Goal: Complete application form: Complete application form

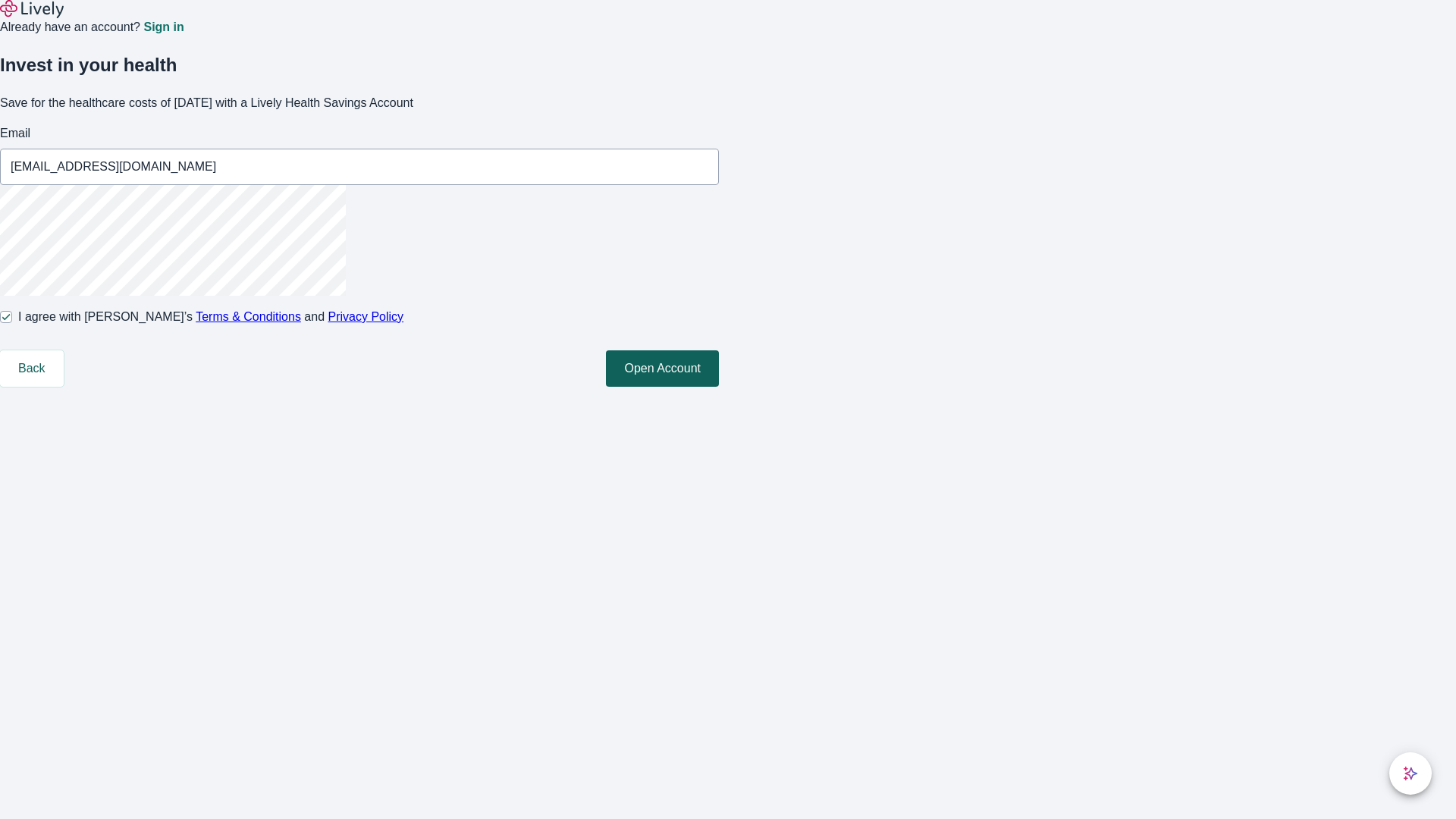
click at [719, 387] on button "Open Account" at bounding box center [663, 368] width 113 height 36
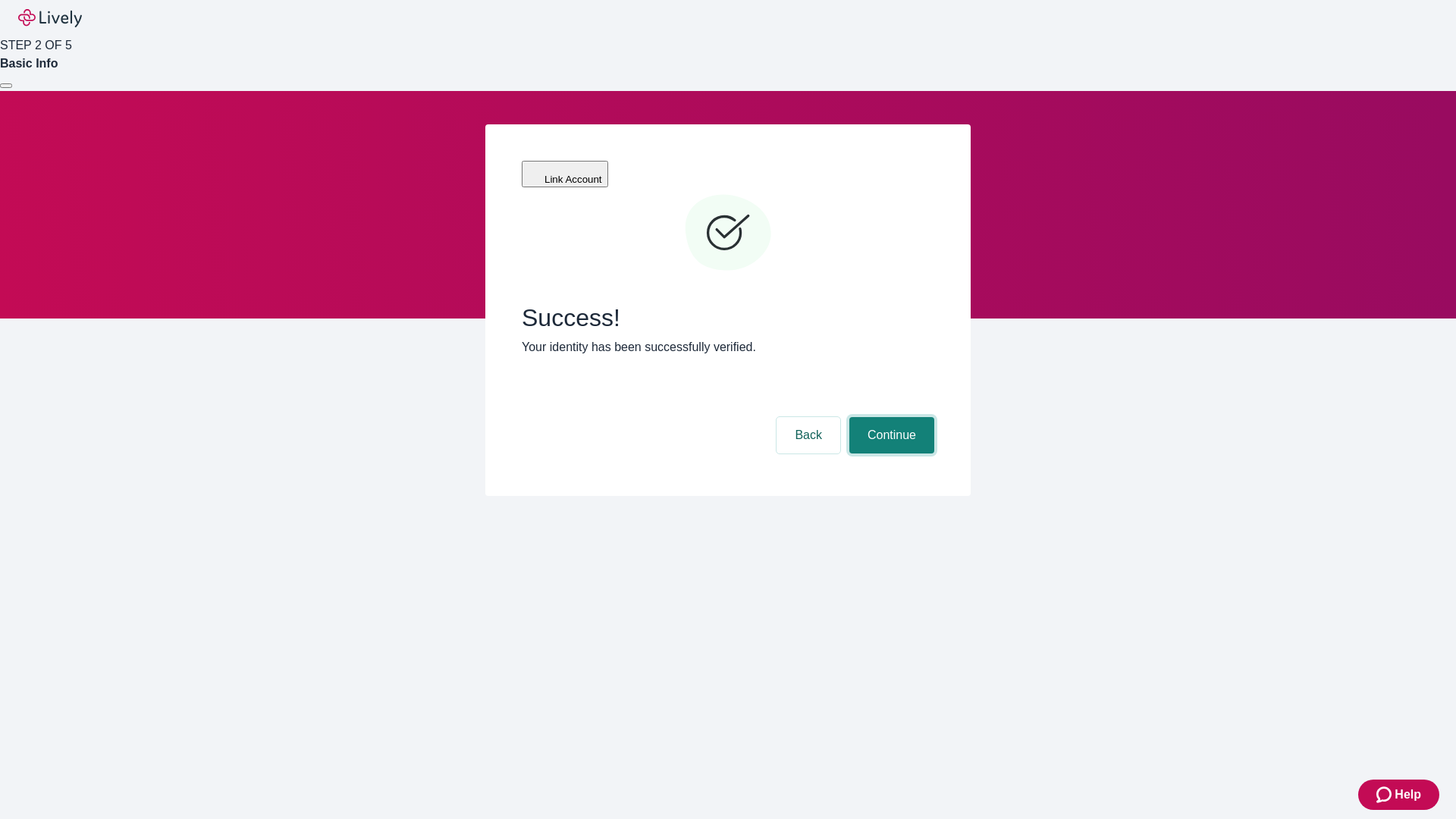
click at [889, 417] on button "Continue" at bounding box center [891, 435] width 85 height 36
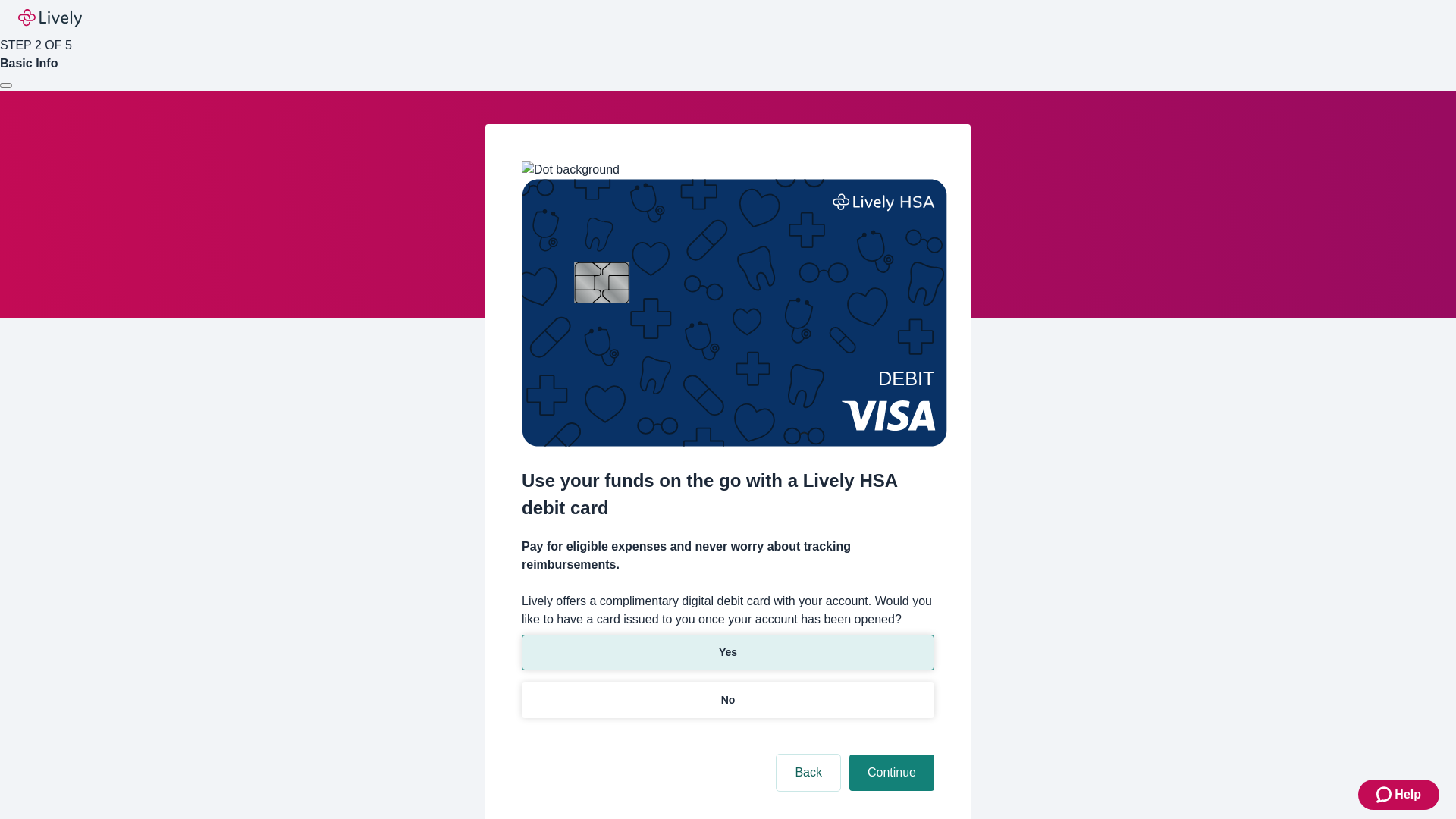
click at [728, 644] on p "Yes" at bounding box center [728, 652] width 18 height 16
click at [889, 754] on button "Continue" at bounding box center [891, 772] width 85 height 36
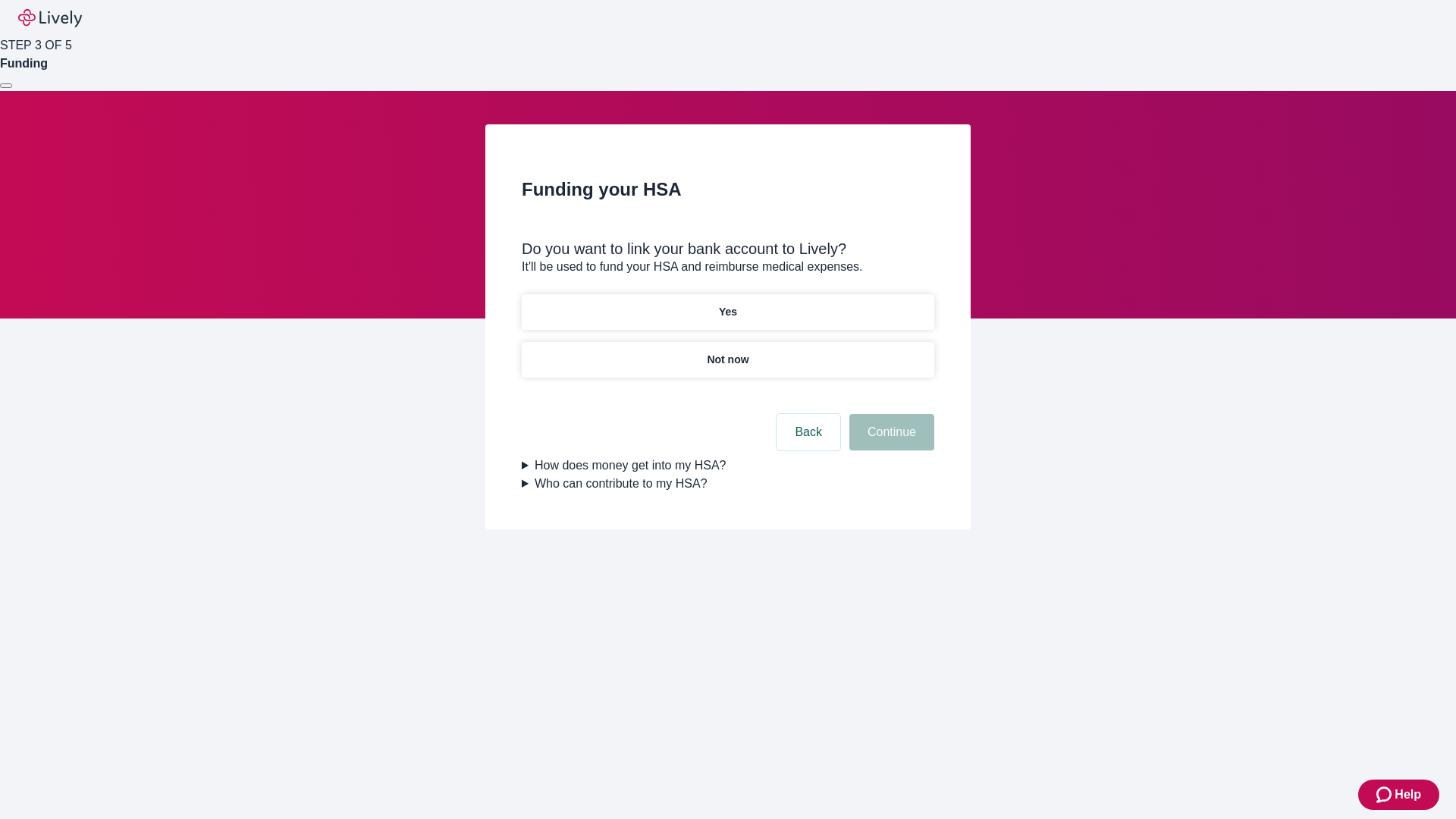
click at [728, 304] on p "Yes" at bounding box center [728, 312] width 18 height 16
click at [889, 414] on button "Continue" at bounding box center [891, 432] width 85 height 36
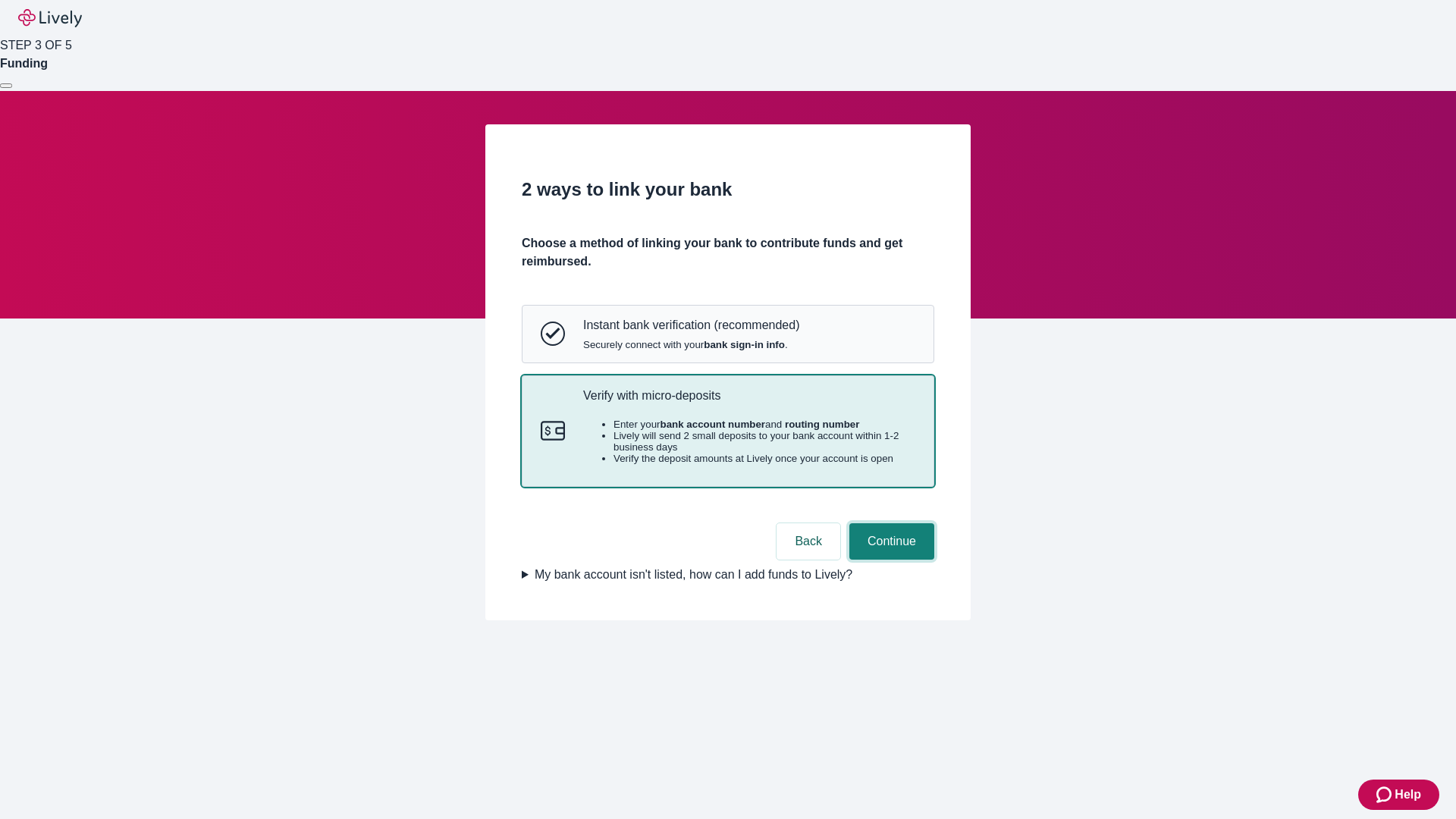
click at [889, 560] on button "Continue" at bounding box center [891, 541] width 85 height 36
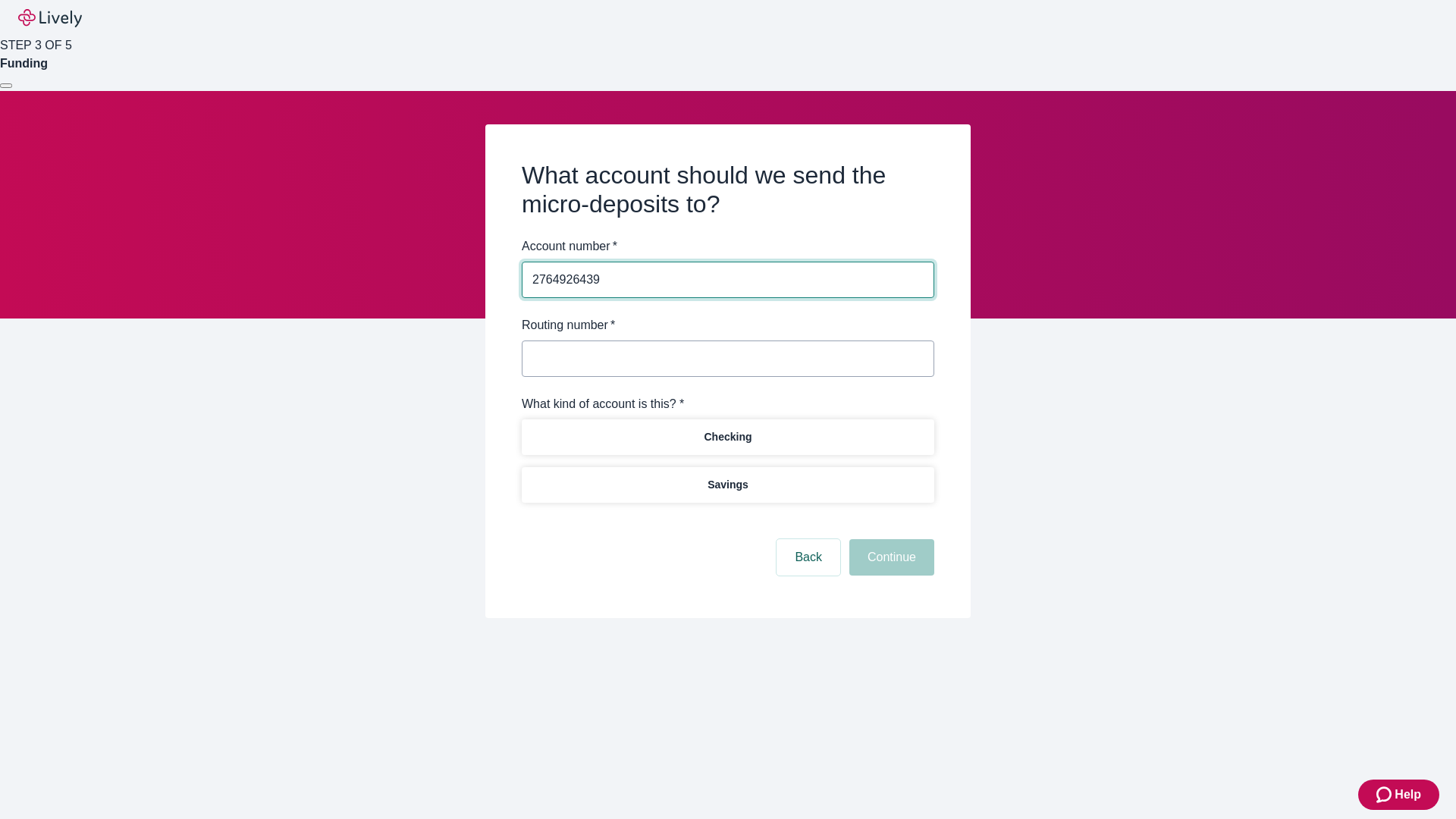
type input "2764926439"
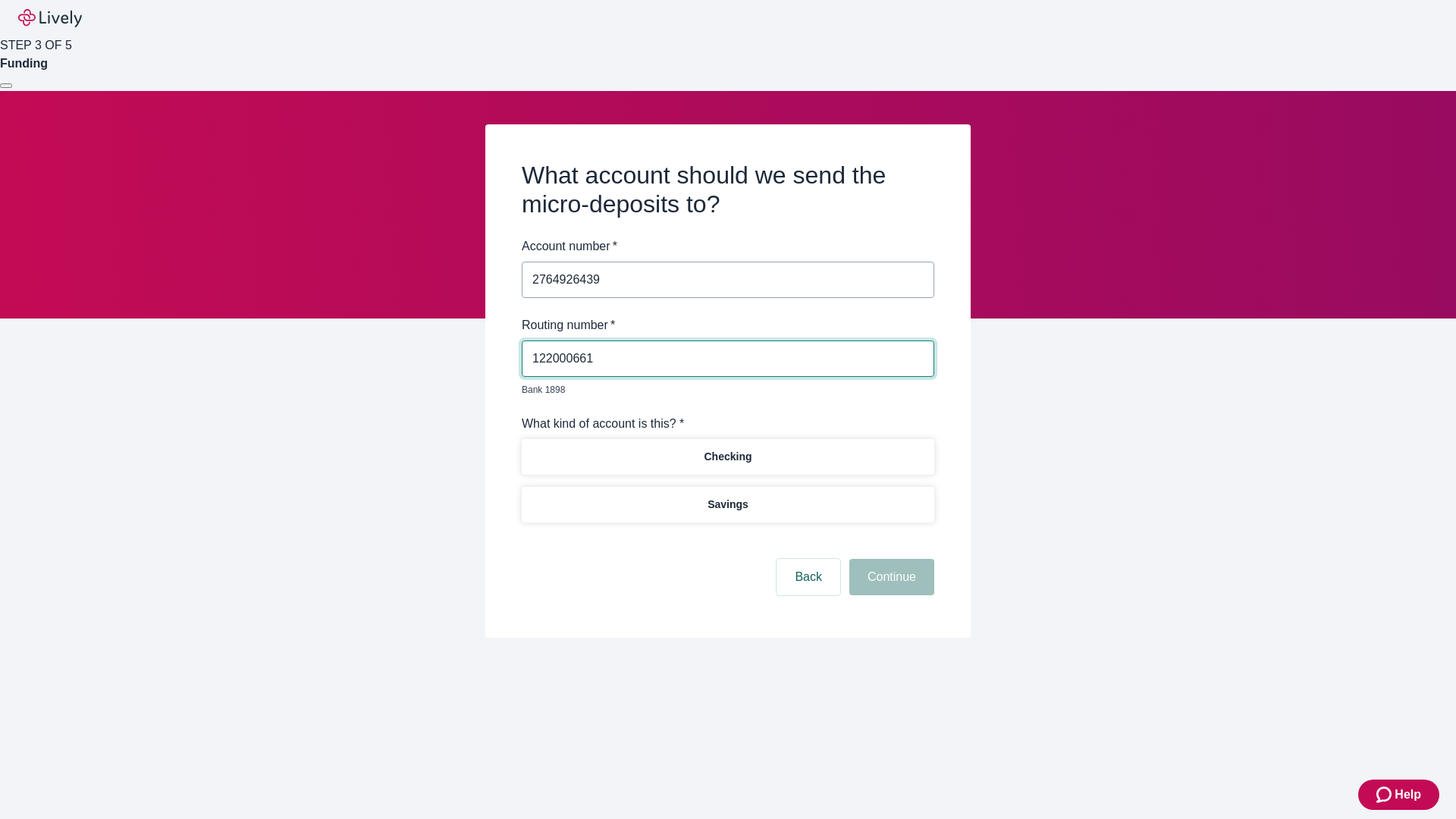
type input "122000661"
click at [728, 449] on p "Checking" at bounding box center [728, 457] width 48 height 16
click at [889, 560] on button "Continue" at bounding box center [891, 577] width 85 height 36
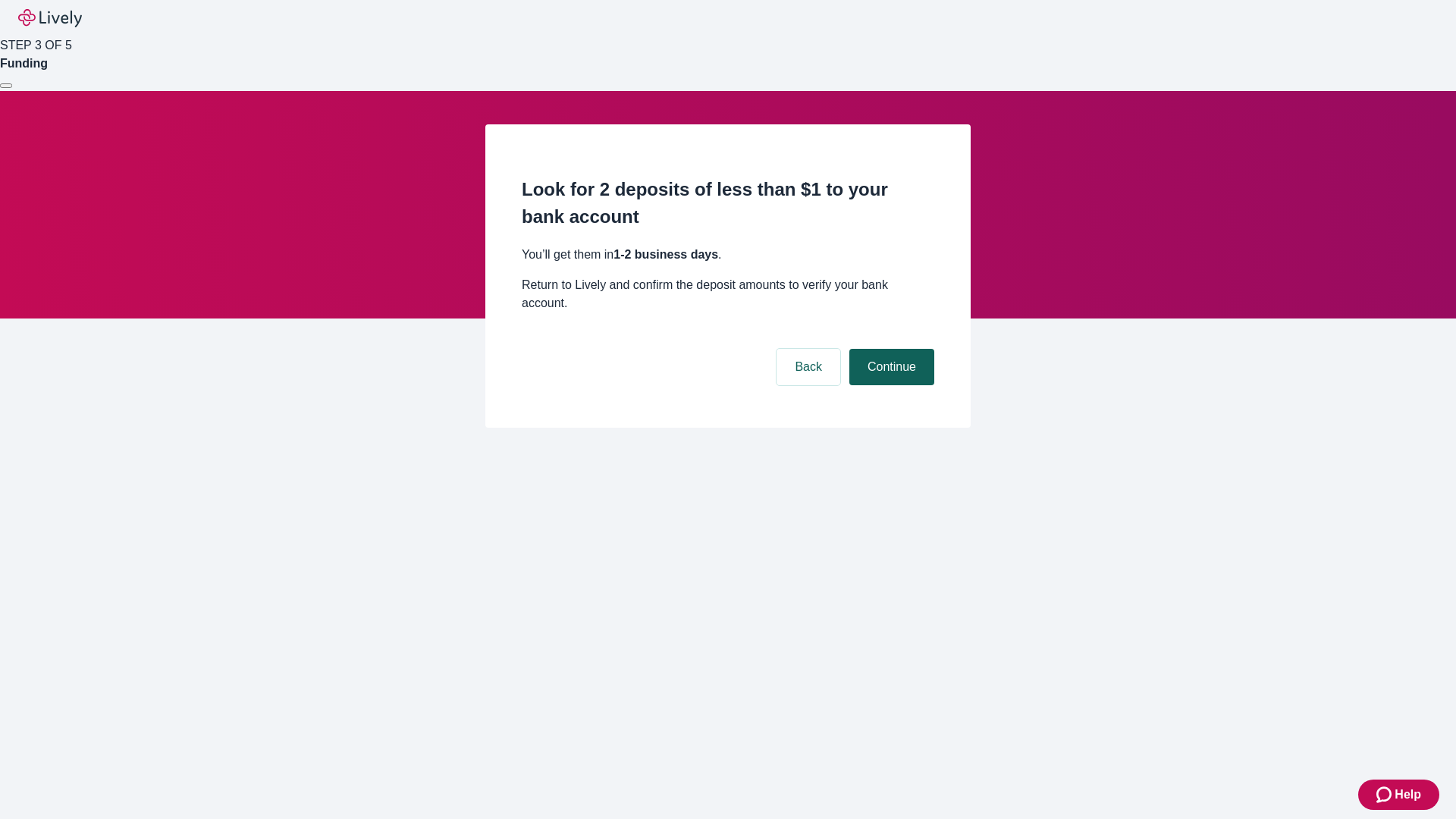
click at [889, 349] on button "Continue" at bounding box center [891, 367] width 85 height 36
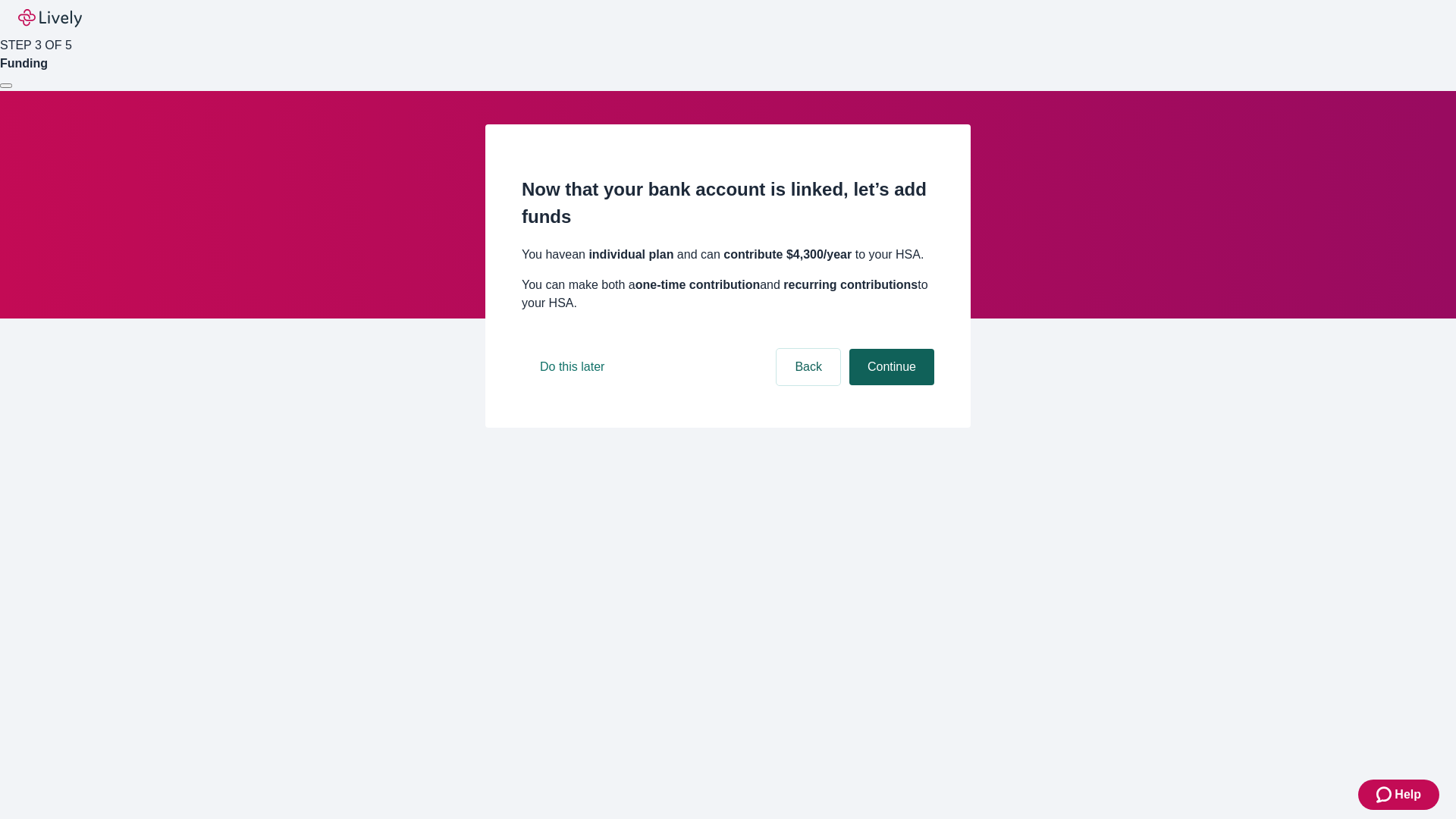
click at [889, 385] on button "Continue" at bounding box center [891, 367] width 85 height 36
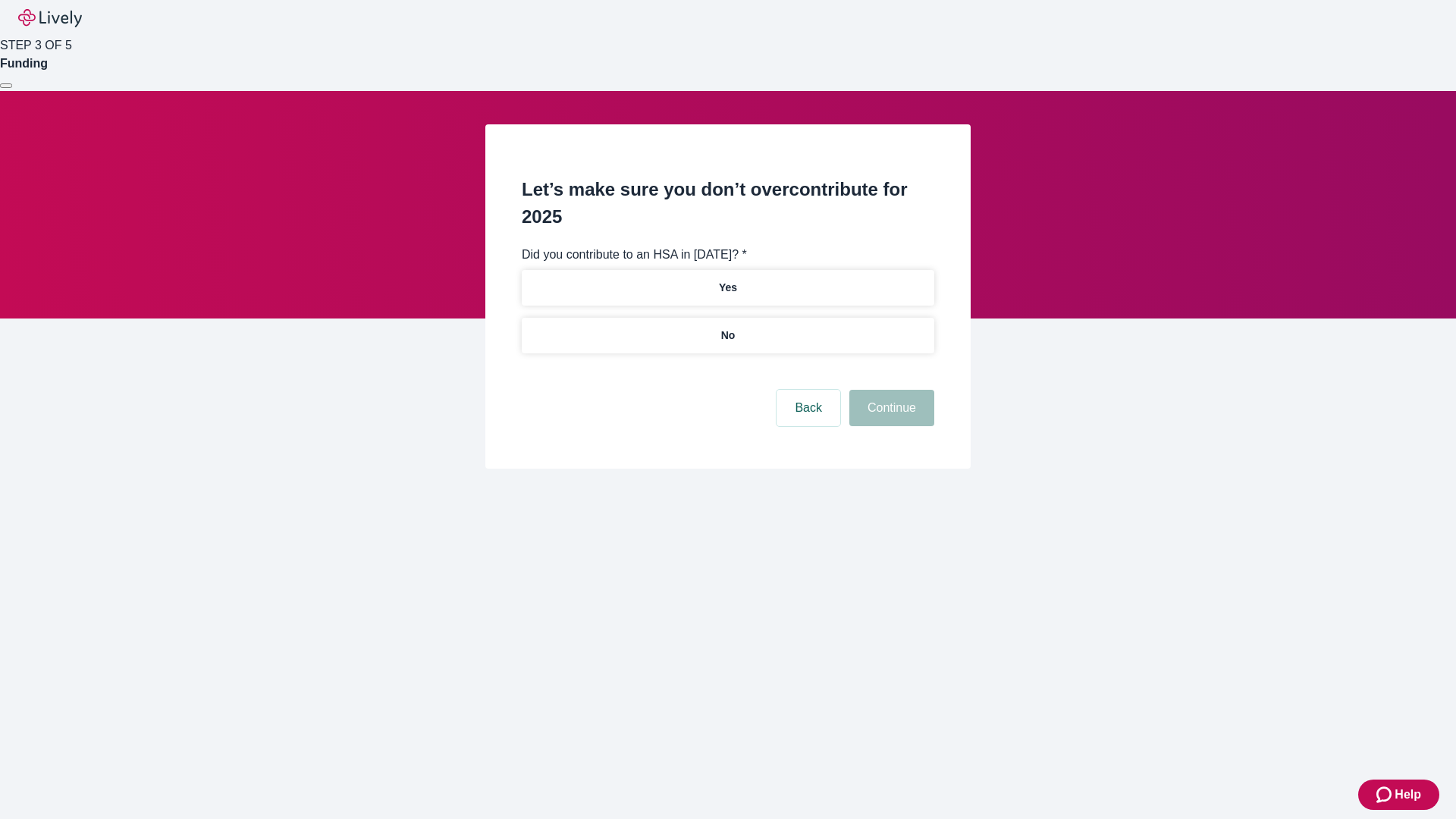
click at [728, 328] on p "No" at bounding box center [728, 336] width 15 height 16
click at [889, 390] on button "Continue" at bounding box center [891, 408] width 85 height 36
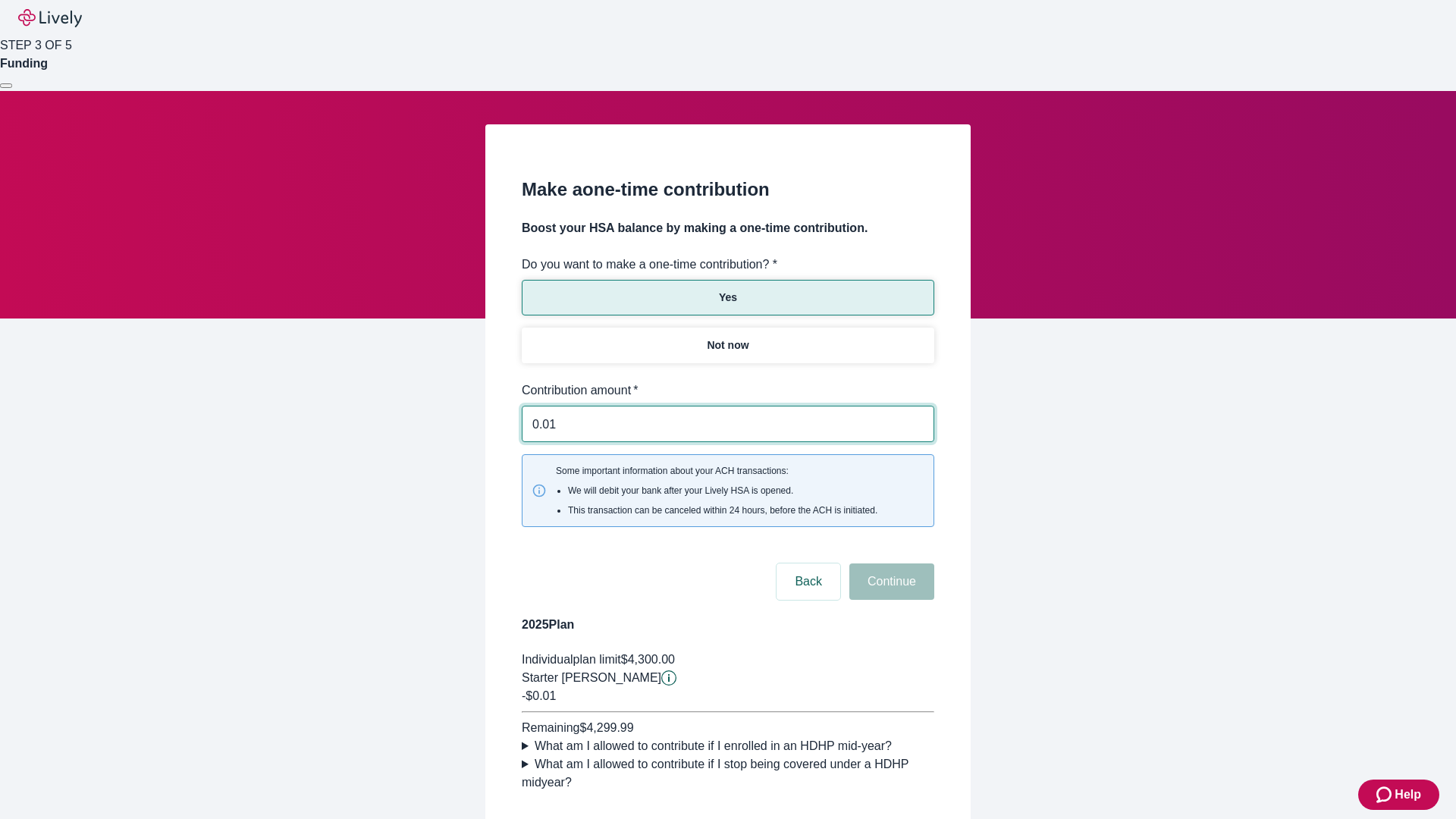
type input "0.01"
click at [889, 563] on button "Continue" at bounding box center [891, 581] width 85 height 36
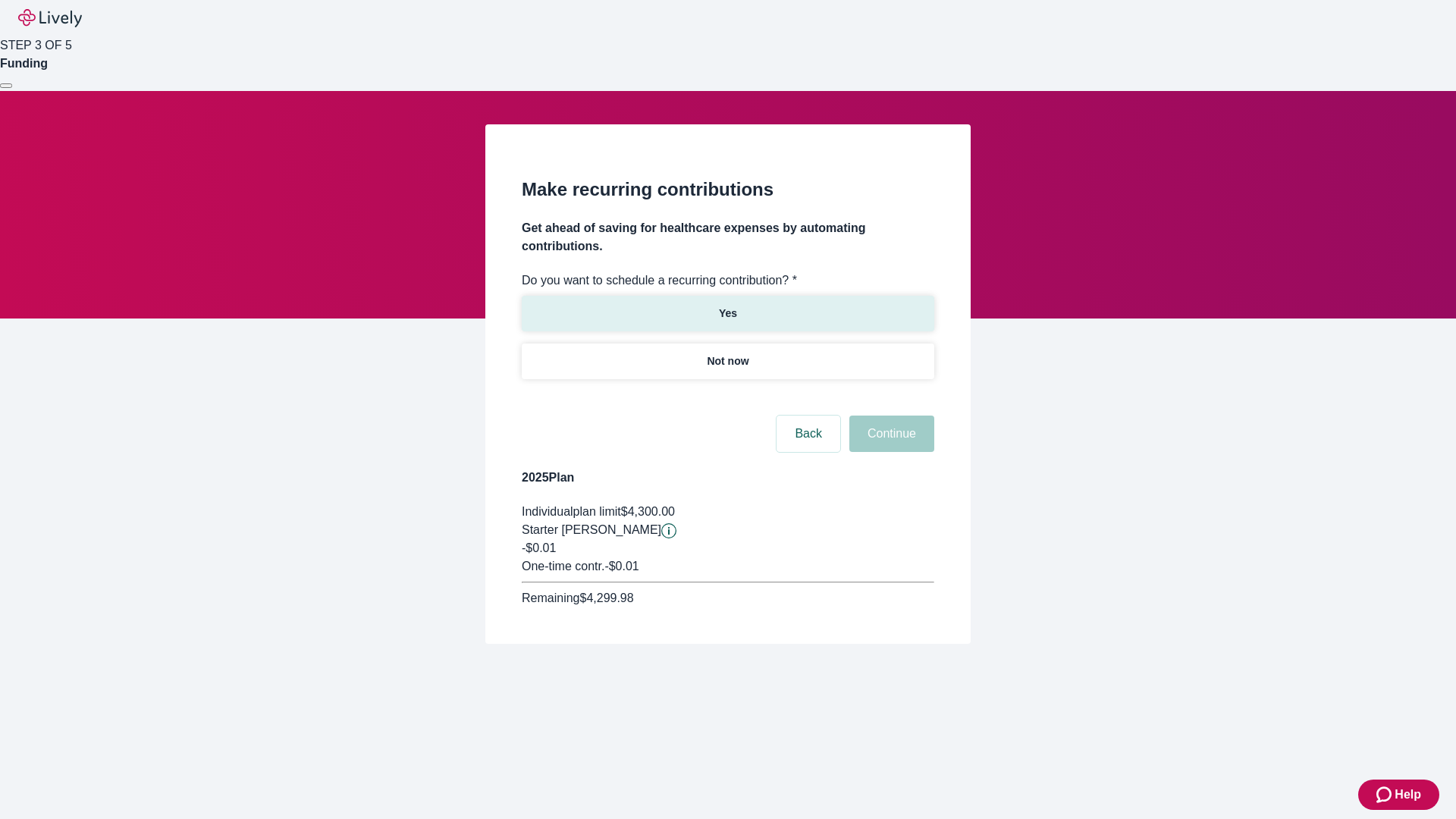
click at [728, 306] on p "Yes" at bounding box center [728, 314] width 18 height 16
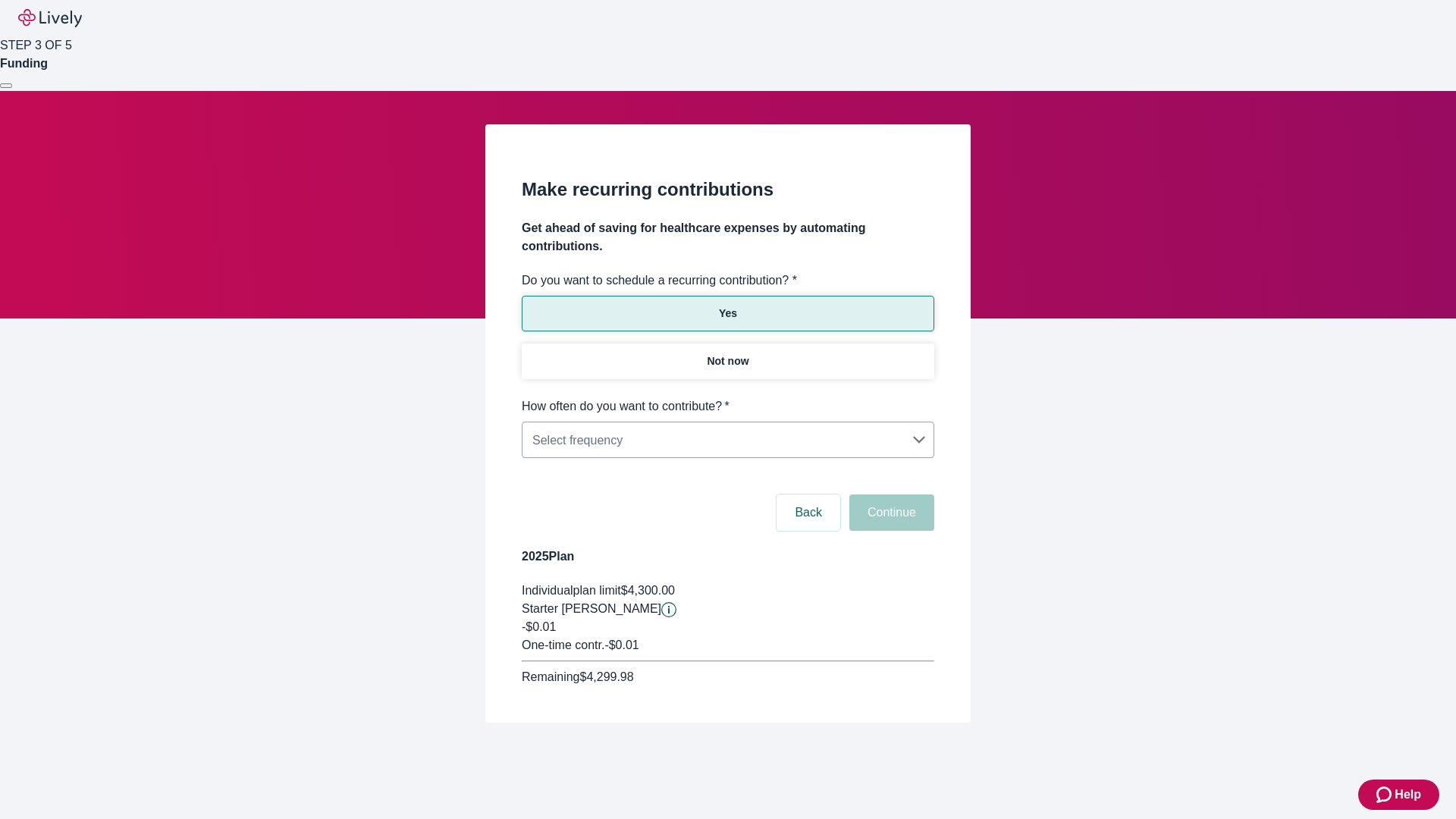
click at [728, 397] on body "Help STEP 3 OF 5 Funding Make recurring contributions Get ahead of saving for h…" at bounding box center [728, 397] width 1456 height 796
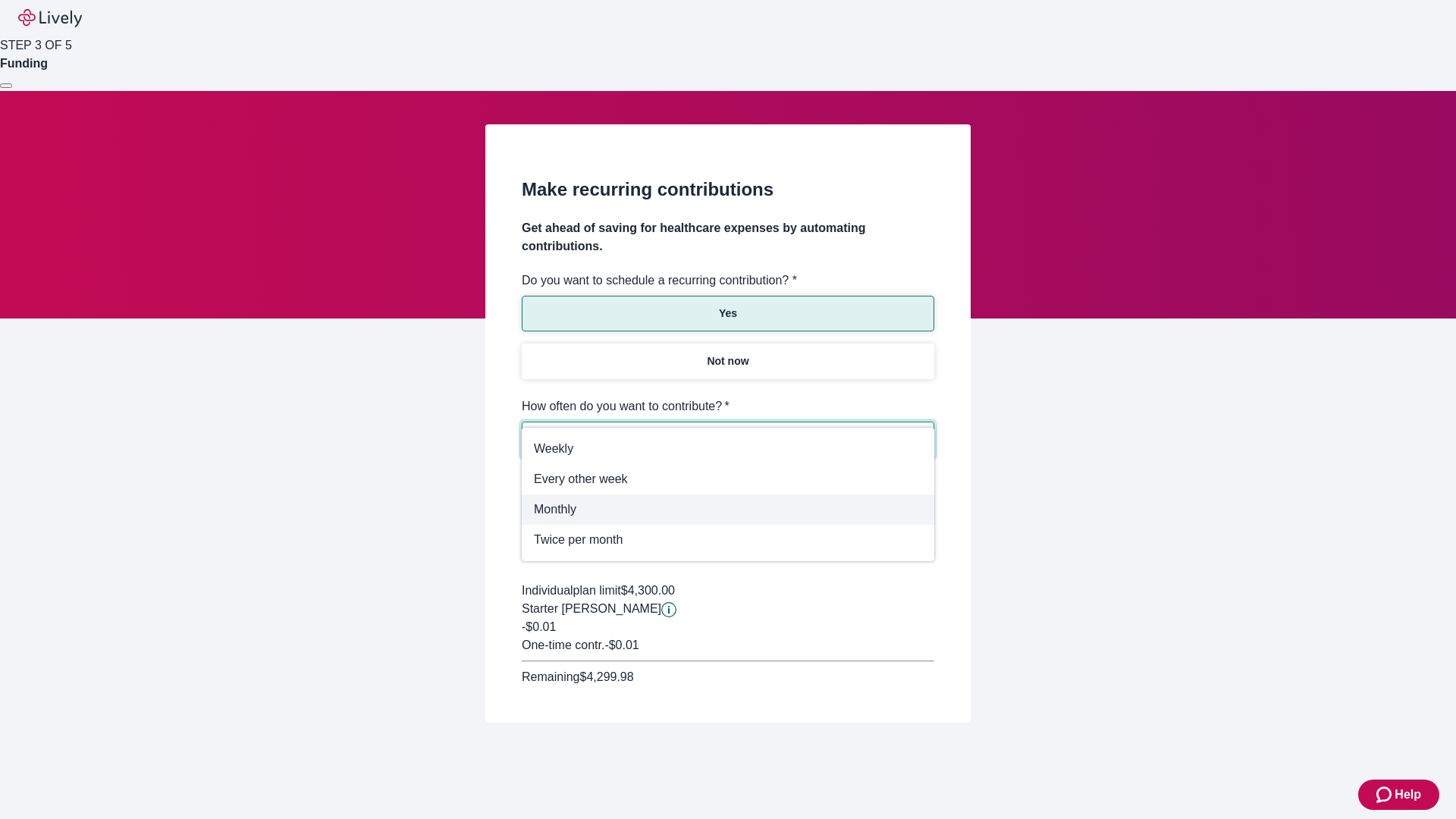
click at [728, 510] on span "Monthly" at bounding box center [728, 509] width 388 height 18
type input "Monthly"
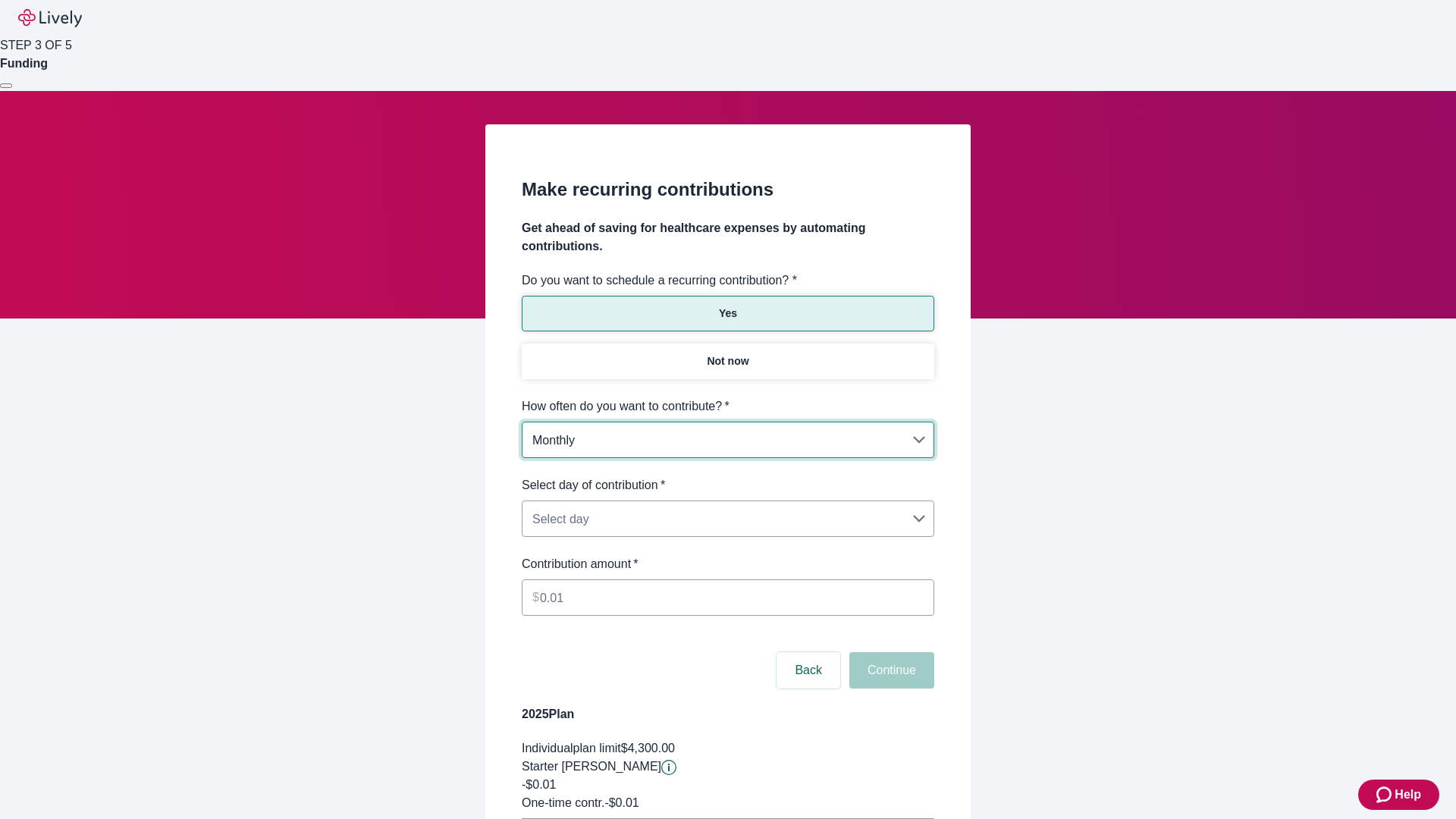
click at [728, 476] on body "Help STEP 3 OF 5 Funding Make recurring contributions Get ahead of saving for h…" at bounding box center [728, 477] width 1456 height 953
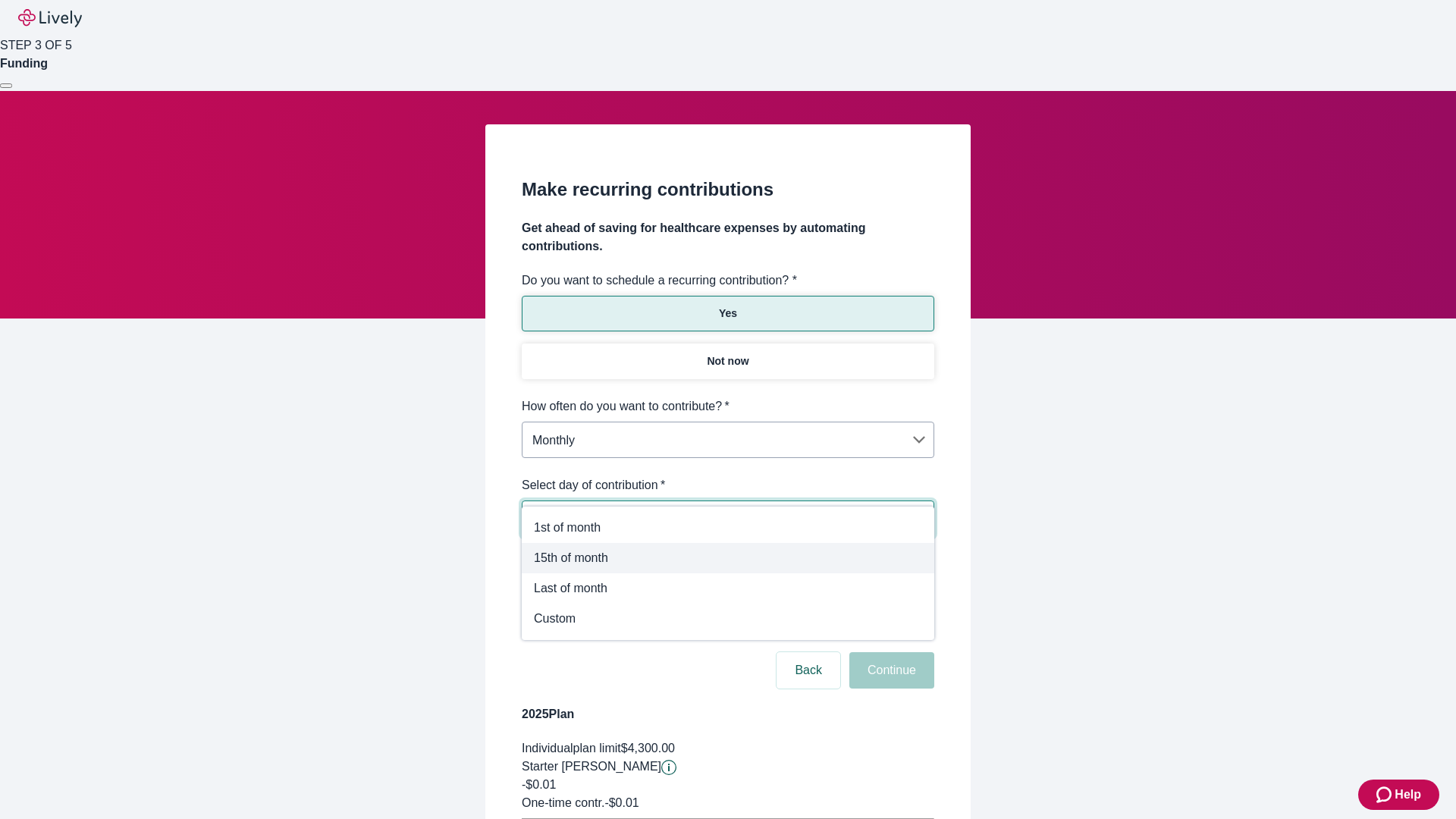
click at [728, 556] on span "15th of month" at bounding box center [728, 558] width 388 height 18
type input "Monthly15th"
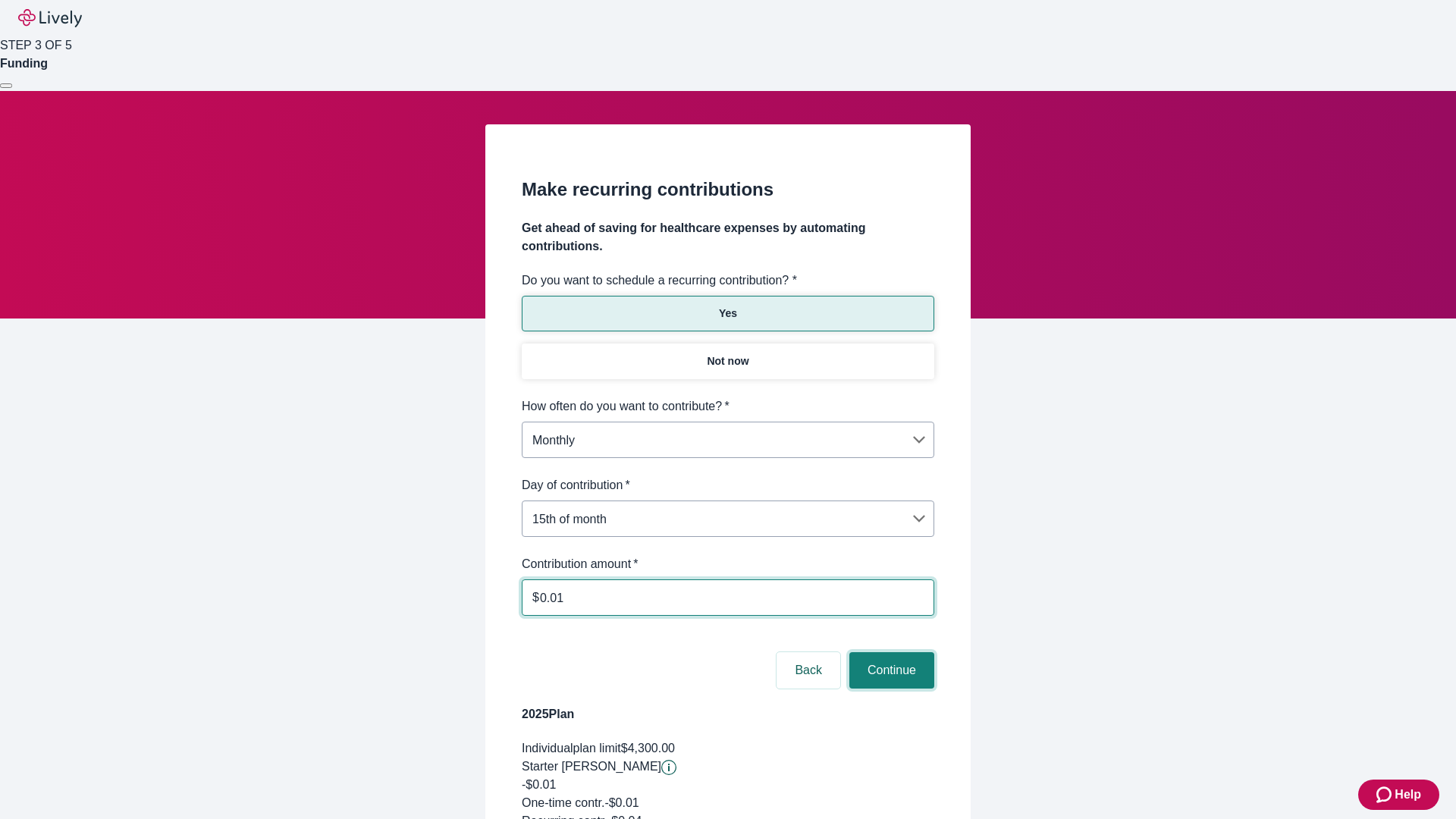
click at [889, 652] on button "Continue" at bounding box center [891, 670] width 85 height 36
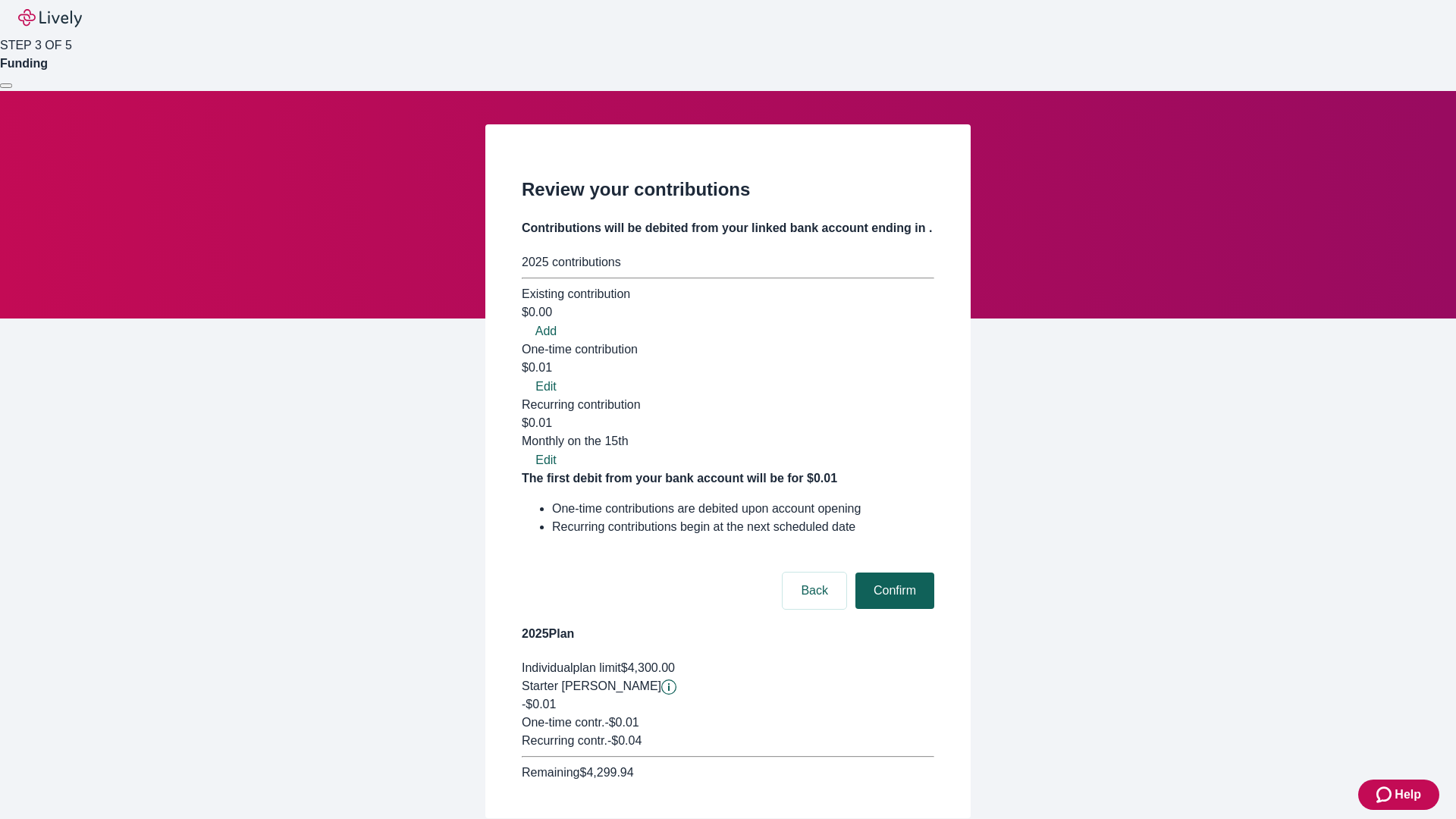
click at [893, 572] on button "Confirm" at bounding box center [894, 590] width 79 height 36
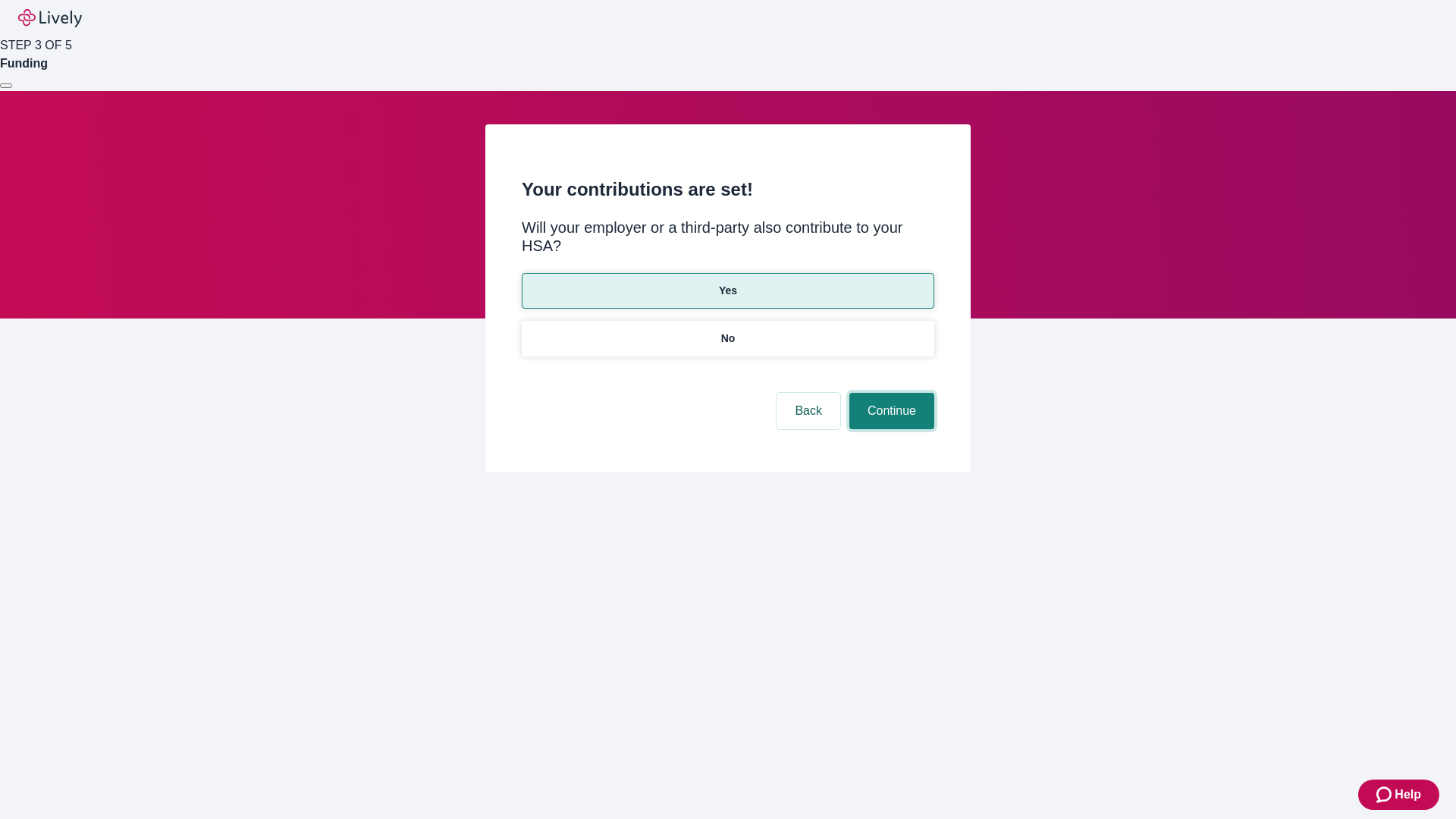
click at [889, 393] on button "Continue" at bounding box center [891, 410] width 85 height 36
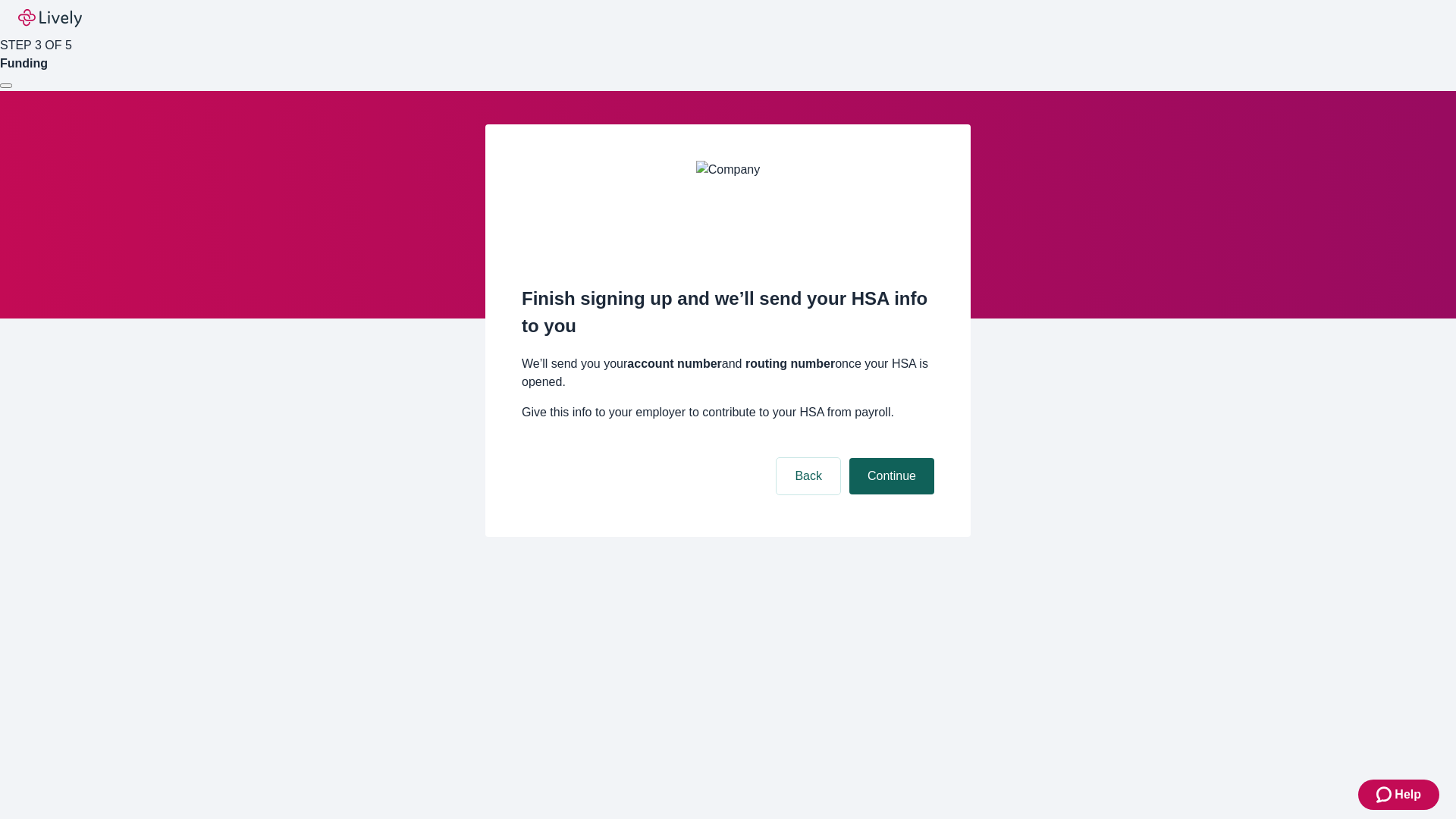
click at [889, 458] on button "Continue" at bounding box center [891, 476] width 85 height 36
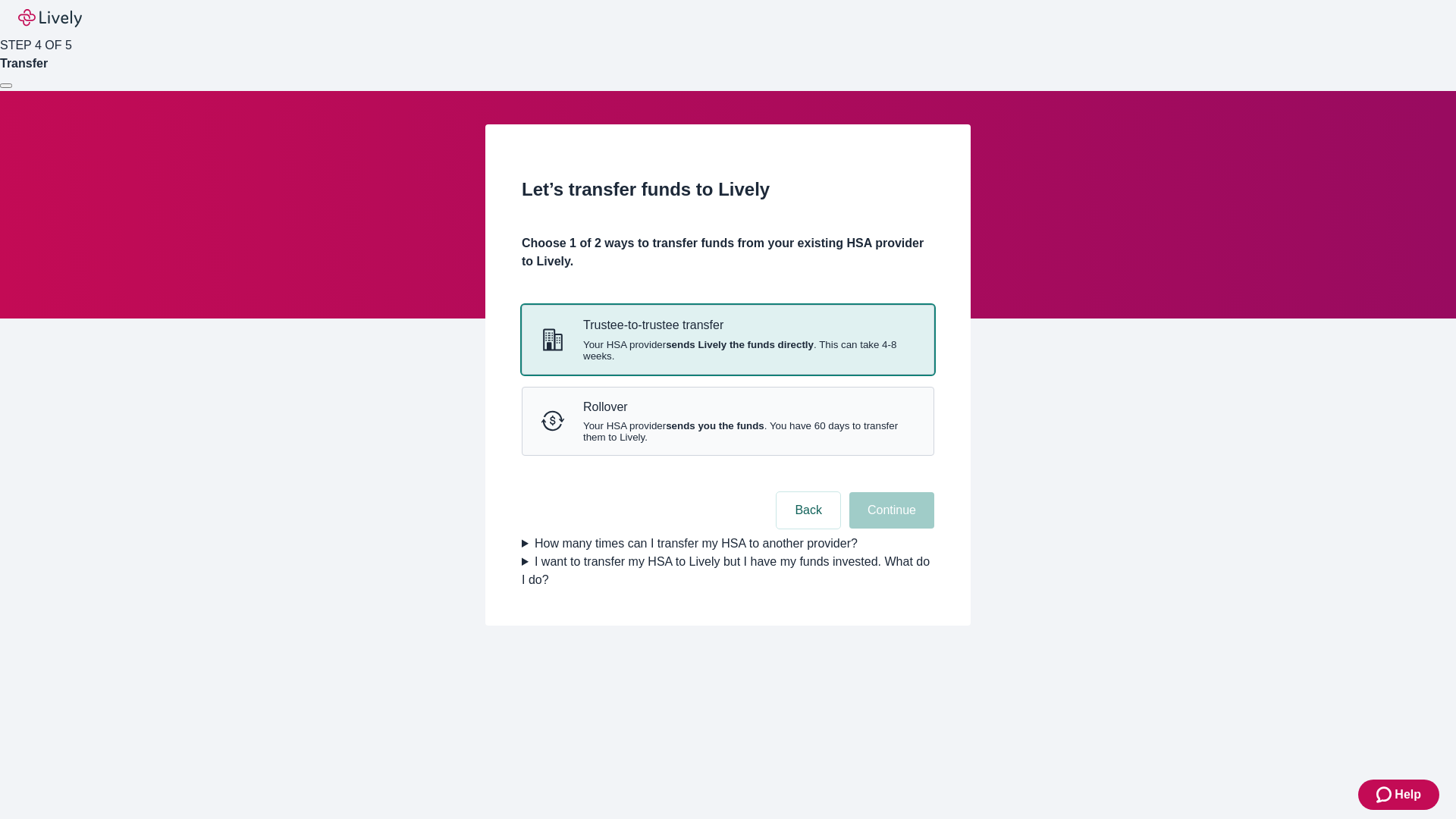
click at [728, 350] on strong "sends Lively the funds directly" at bounding box center [740, 345] width 148 height 11
